Goal: Task Accomplishment & Management: Use online tool/utility

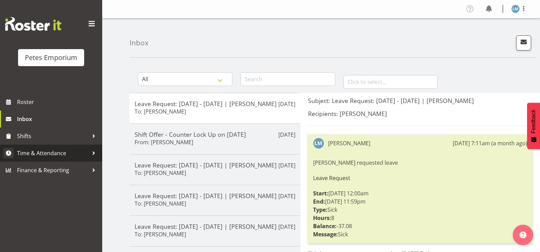
click at [62, 153] on span "Time & Attendance" at bounding box center [53, 153] width 72 height 10
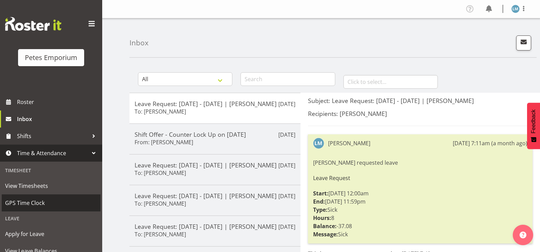
click at [60, 199] on span "GPS Time Clock" at bounding box center [51, 203] width 92 height 10
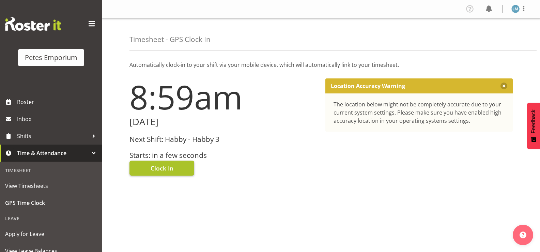
click at [173, 167] on span "Clock In" at bounding box center [162, 168] width 23 height 9
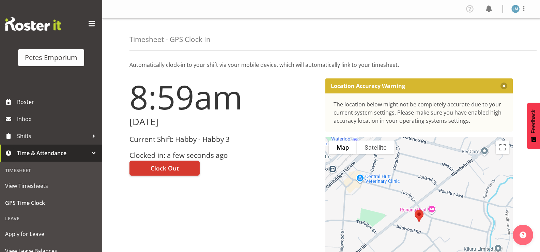
click at [519, 6] on img at bounding box center [516, 9] width 8 height 8
click at [490, 36] on link "Log Out" at bounding box center [495, 36] width 65 height 12
